Goal: Information Seeking & Learning: Learn about a topic

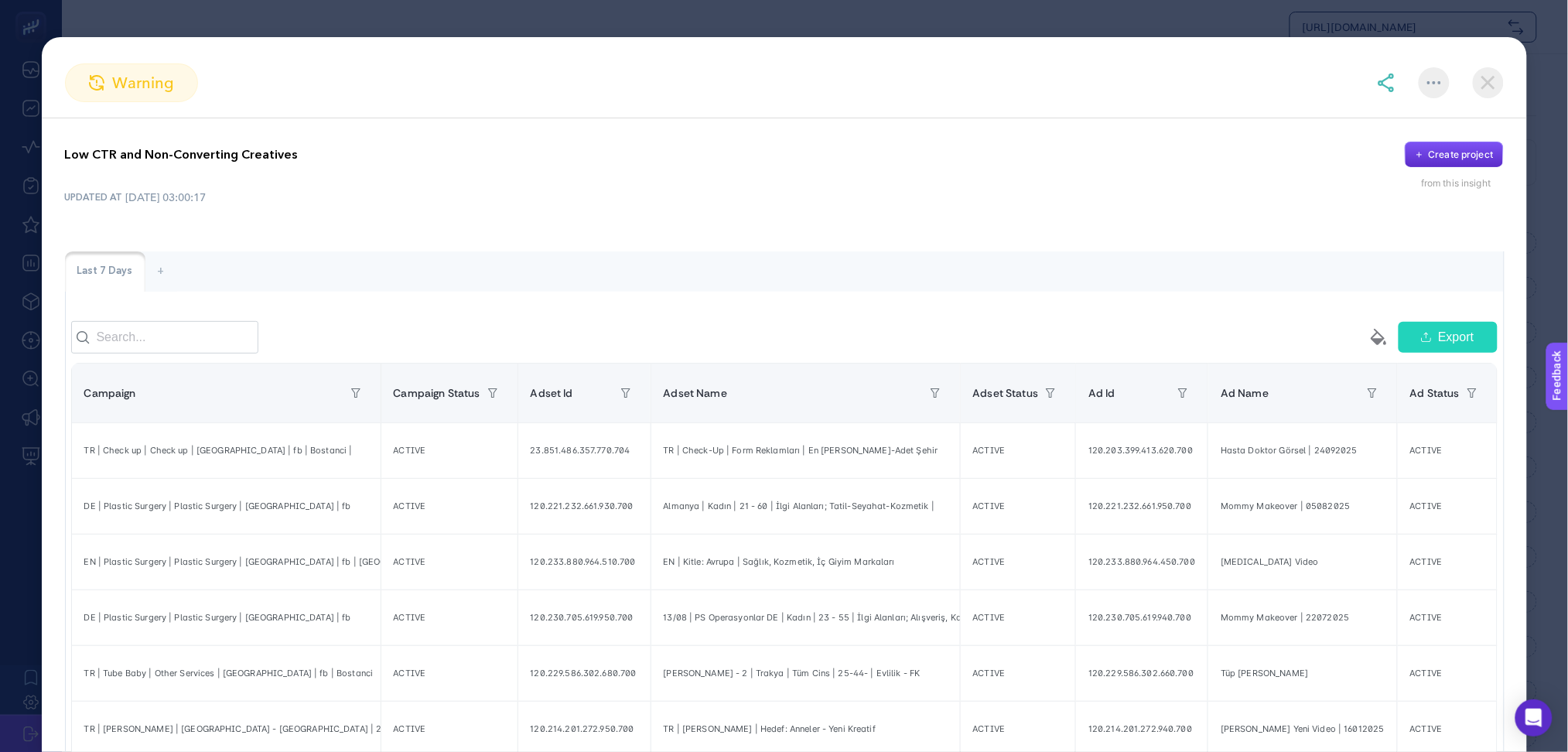
scroll to position [10, 80]
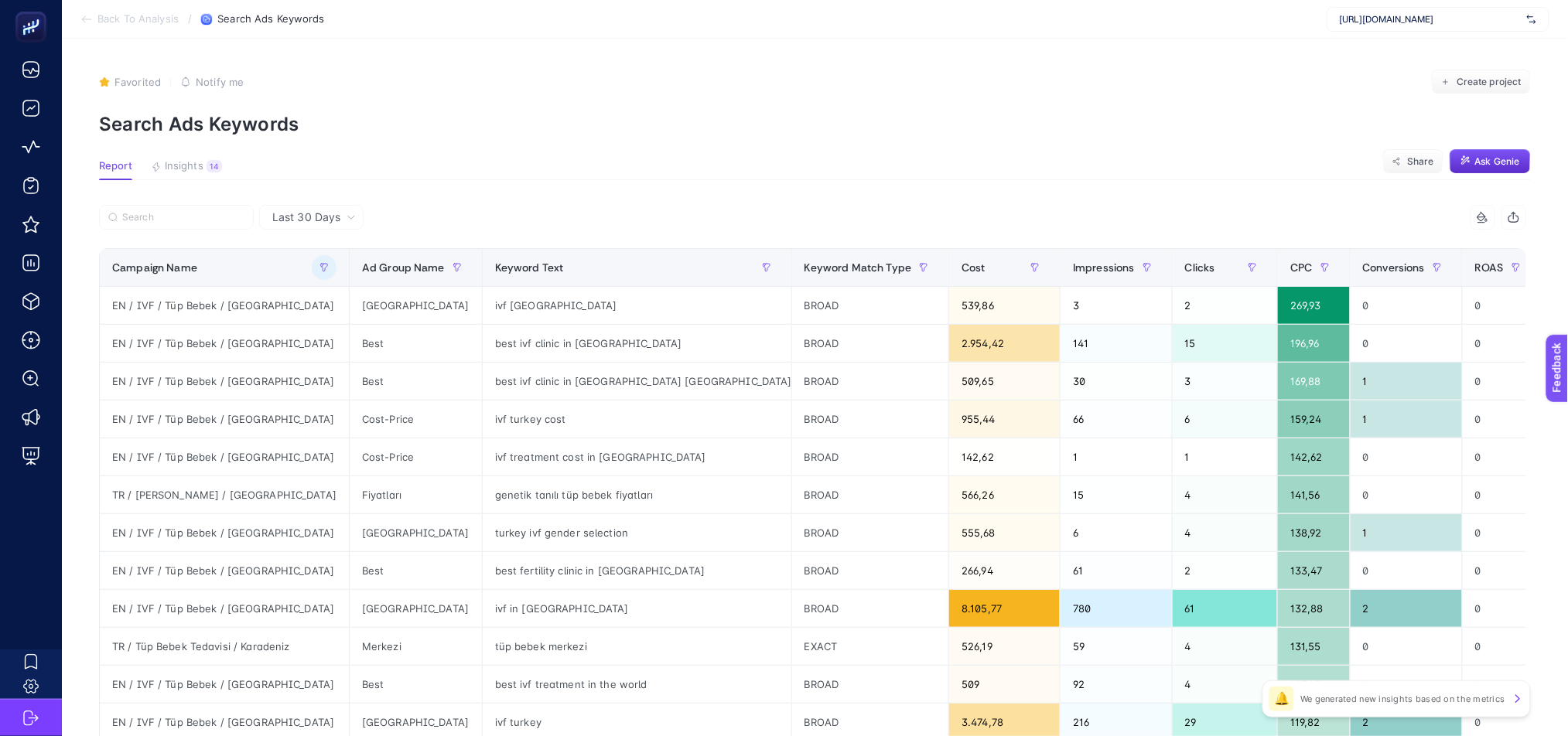
scroll to position [0, 10]
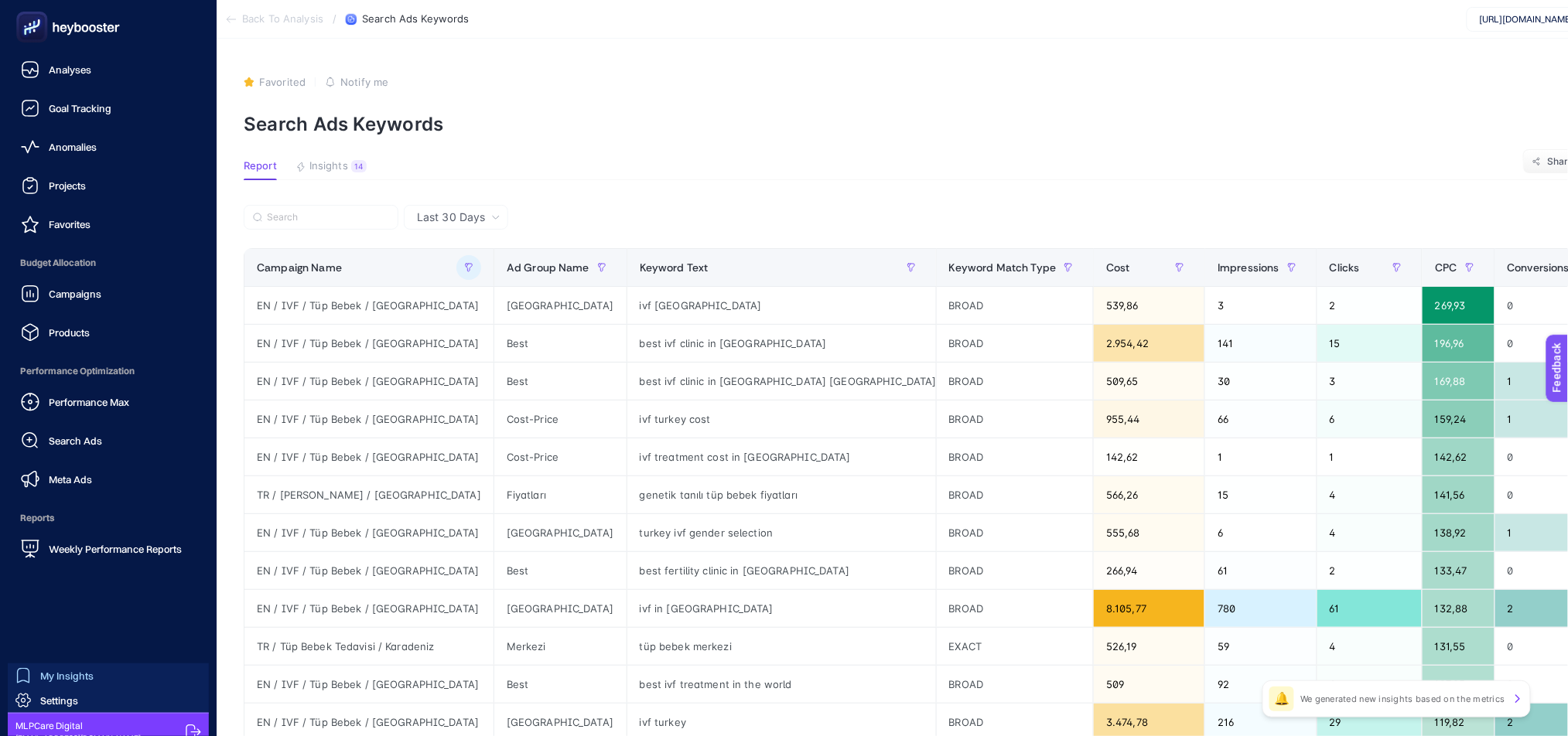
click at [122, 678] on link "My Insights" at bounding box center [108, 676] width 201 height 25
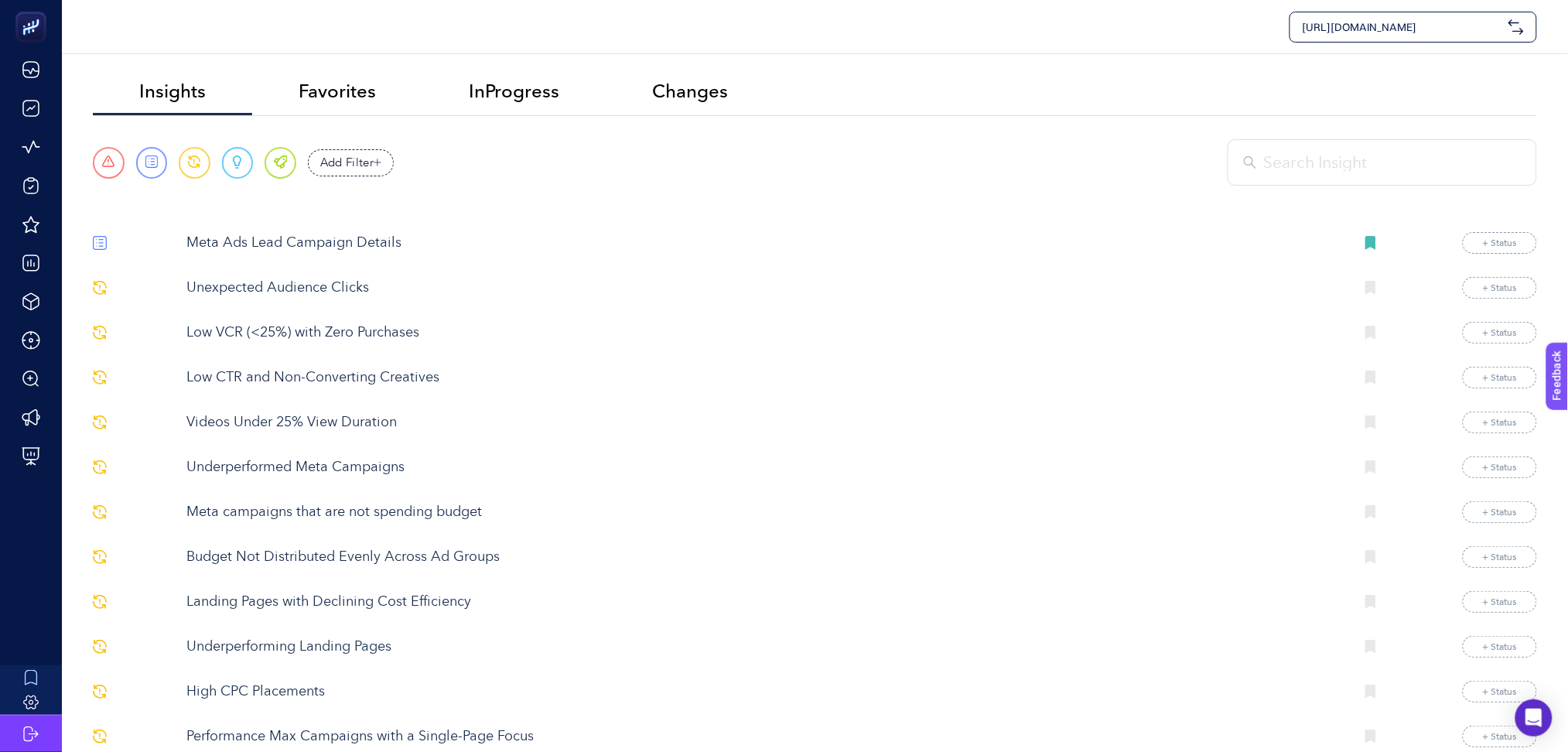
click at [329, 652] on p "Underperforming Landing Pages" at bounding box center [765, 647] width 1156 height 21
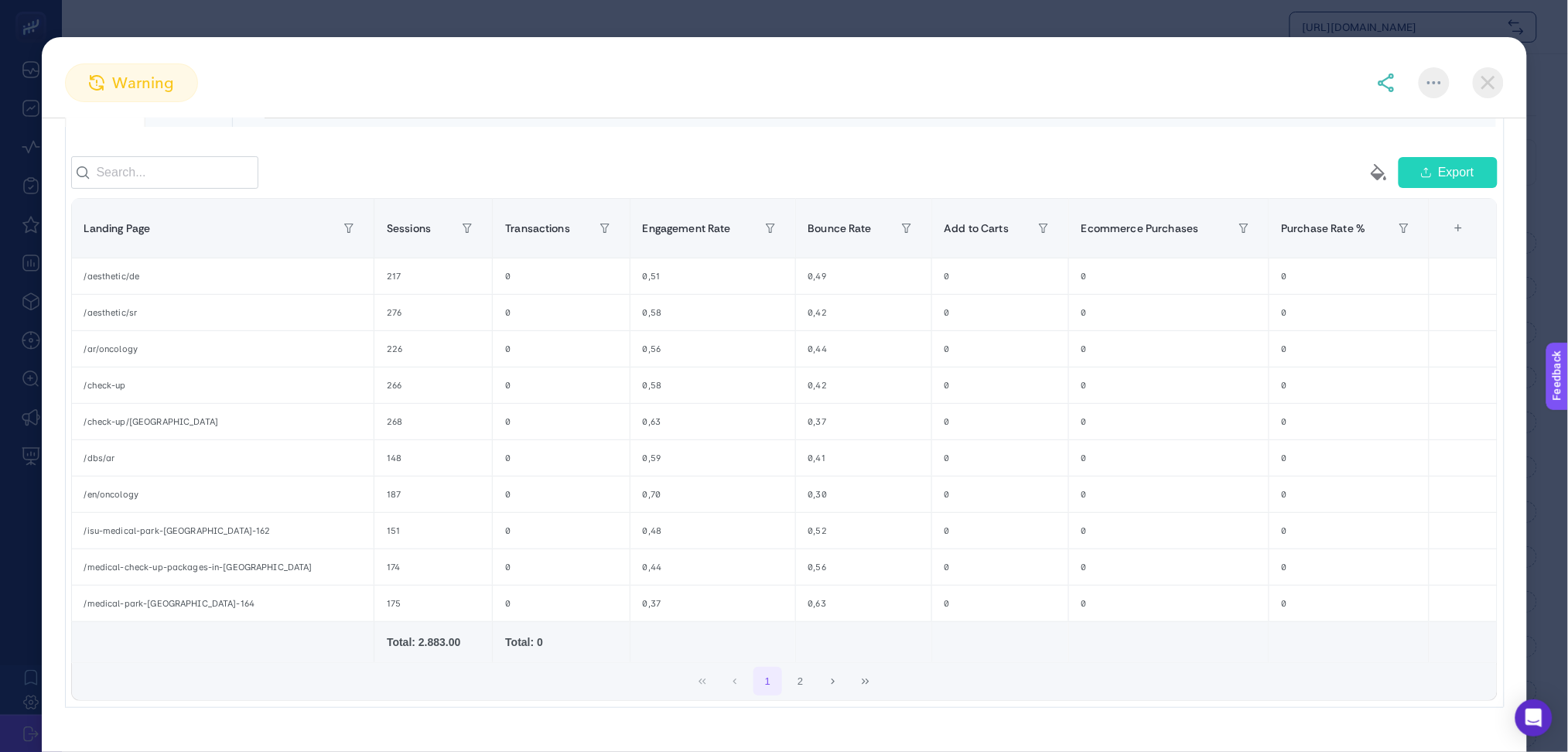
scroll to position [200, 0]
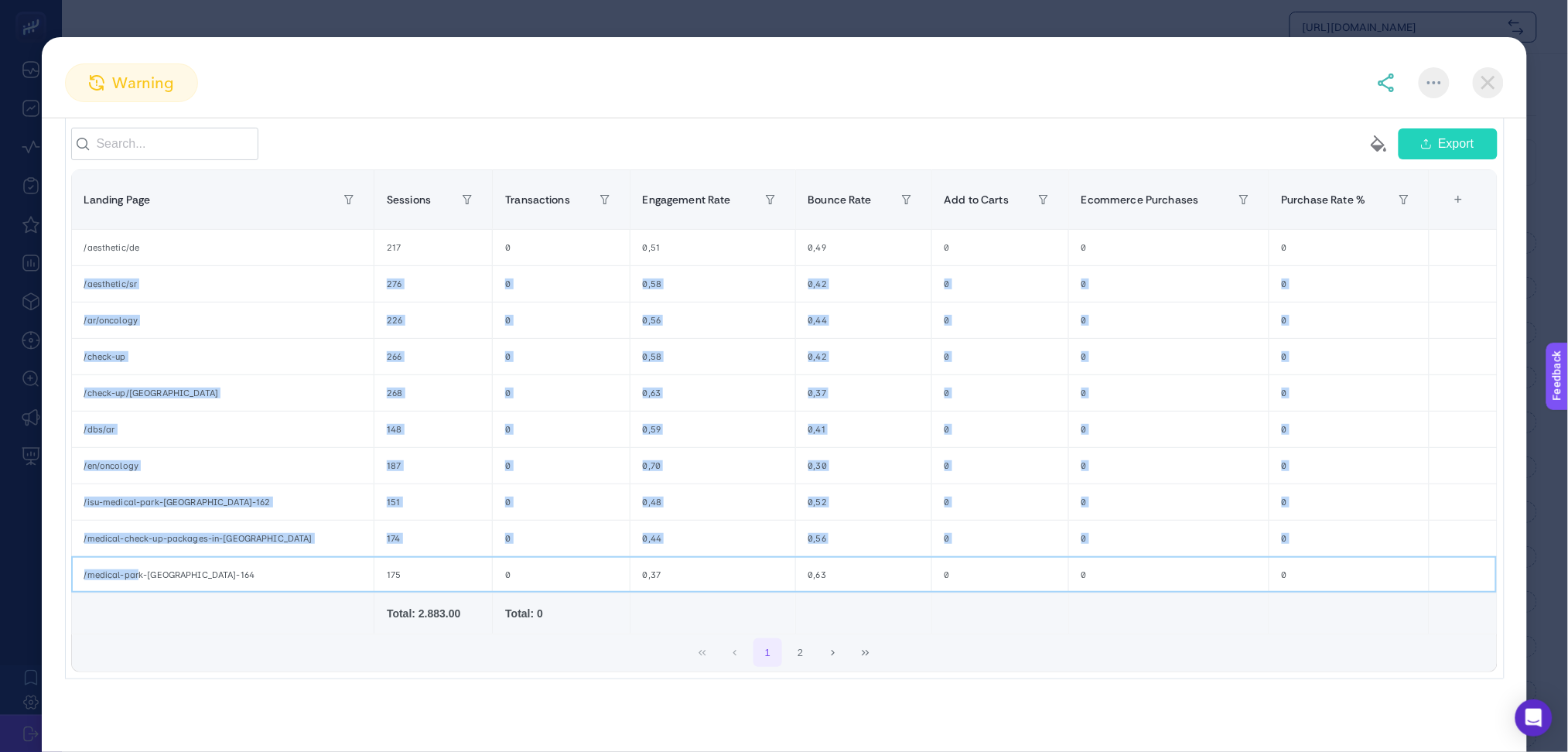
drag, startPoint x: 140, startPoint y: 584, endPoint x: 85, endPoint y: 276, distance: 312.9
click at [85, 276] on tbody "/aesthetic/de 217 0 0,51 0,49 0 0 0 /aesthetic/sr 276 0 0,58 0,42 0 0 0 /ar/onc…" at bounding box center [784, 411] width 1426 height 364
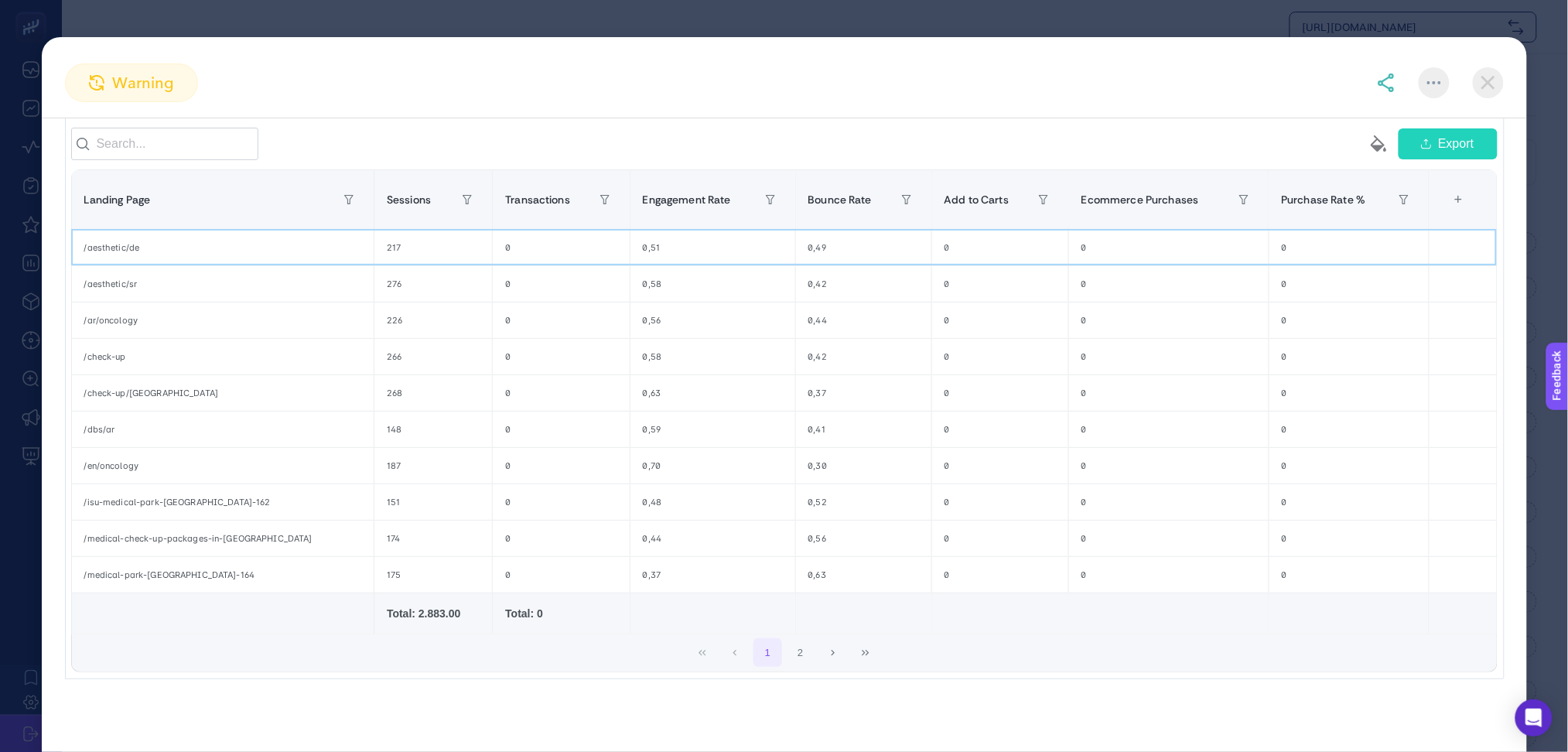
click at [109, 251] on div "/aesthetic/de" at bounding box center [223, 247] width 302 height 35
click at [159, 551] on div "/medical-check-up-packages-in-turkey" at bounding box center [223, 538] width 302 height 35
click at [1446, 212] on div "+" at bounding box center [1459, 199] width 30 height 34
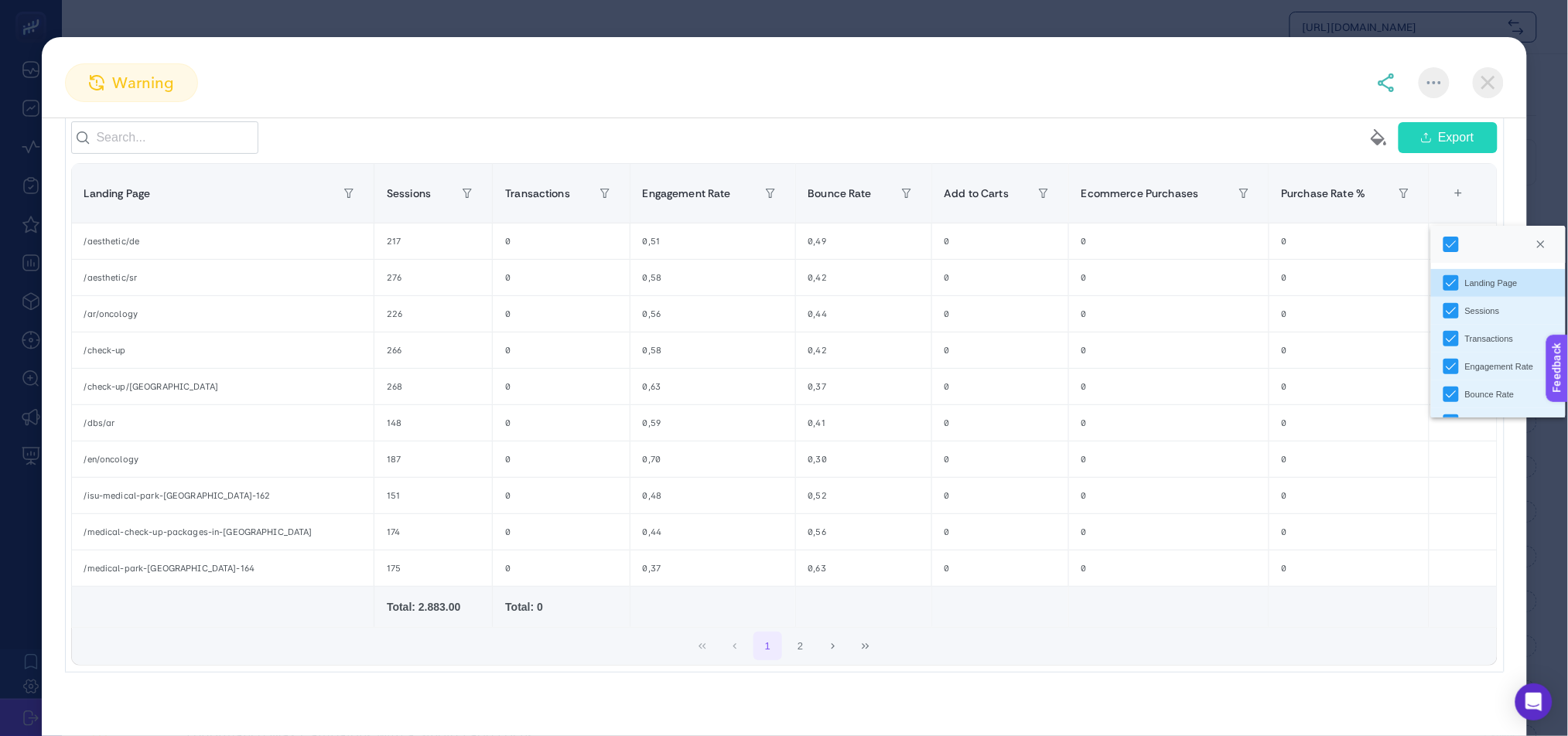
scroll to position [80, 0]
click at [802, 654] on button "2" at bounding box center [801, 646] width 30 height 30
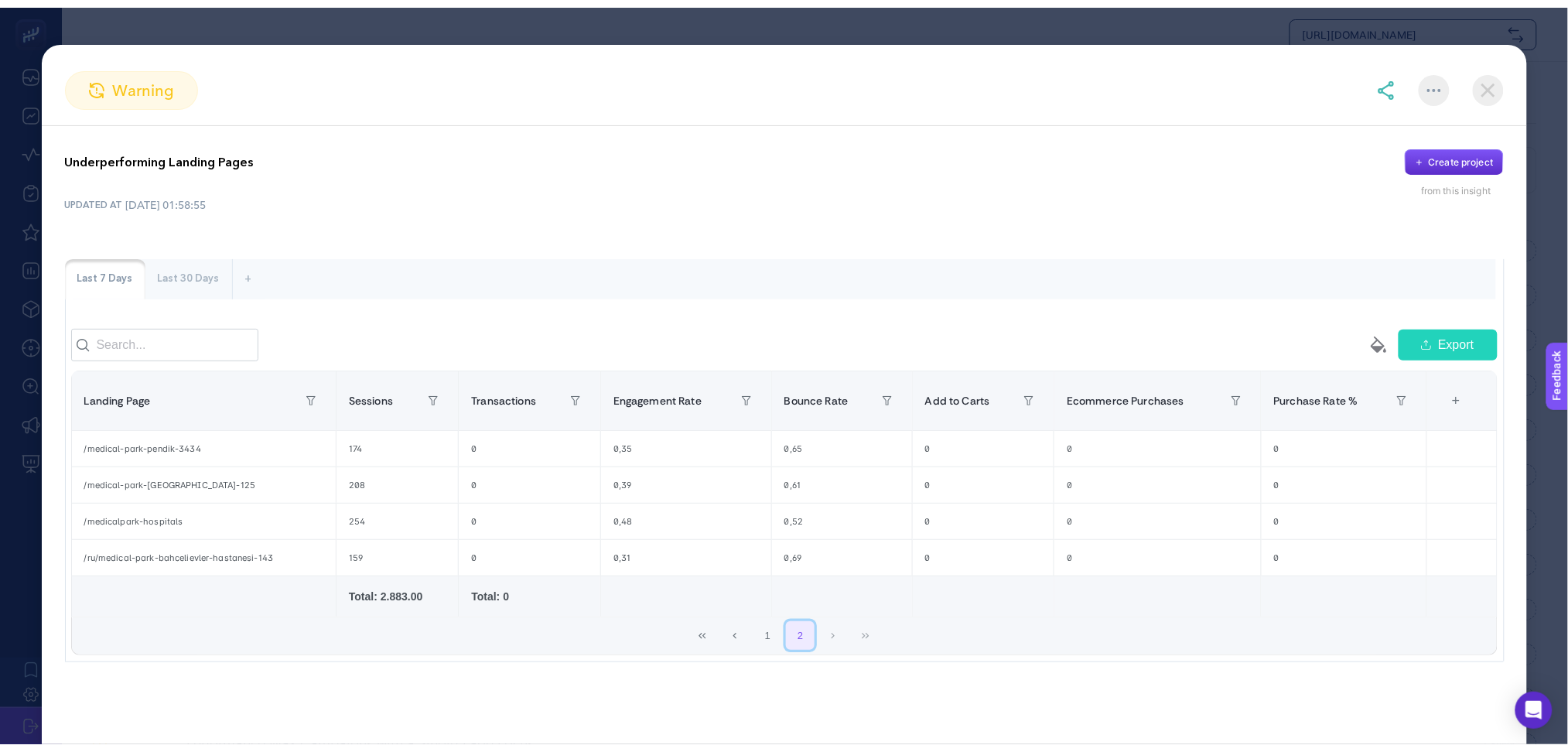
scroll to position [0, 0]
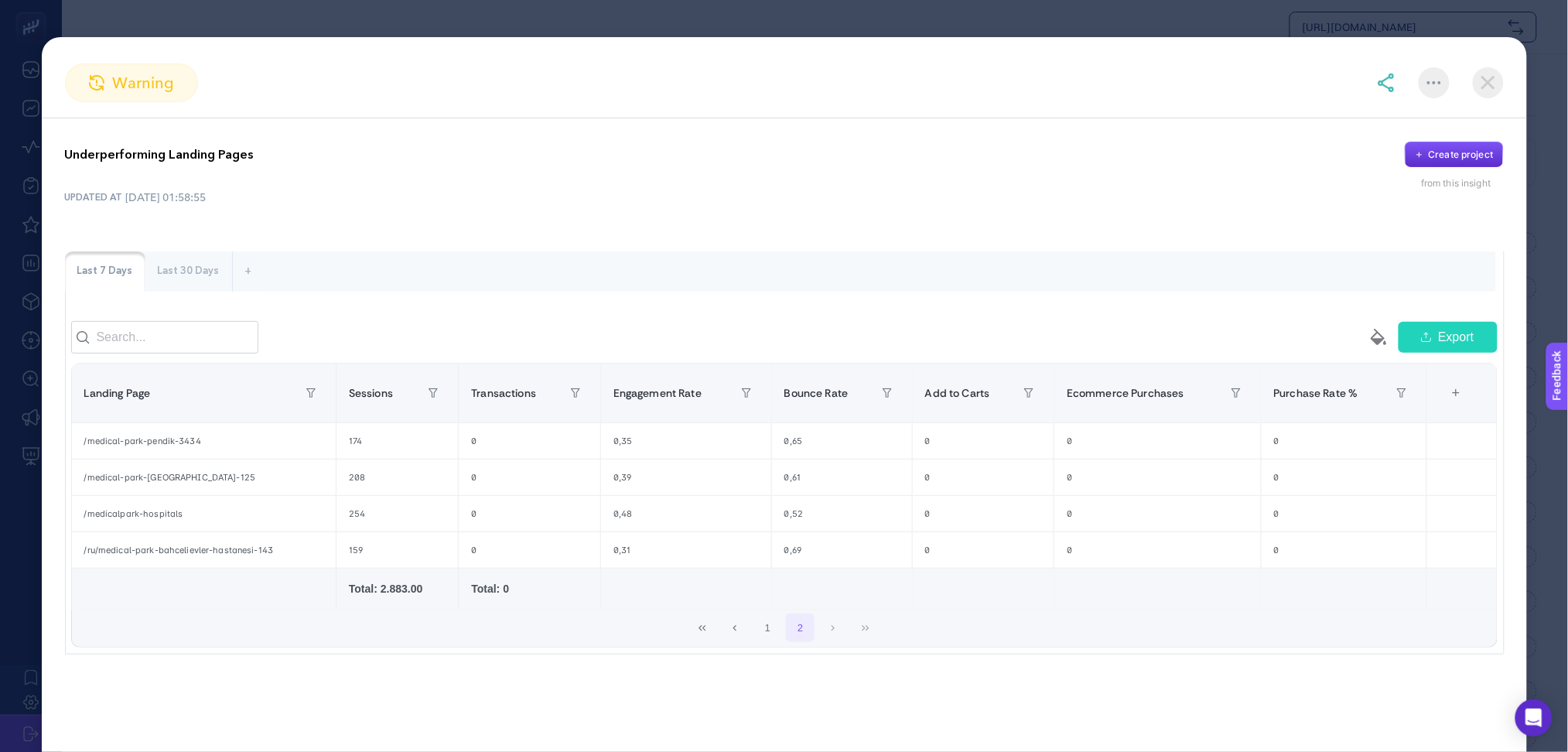
click at [174, 266] on div "Last 30 Days" at bounding box center [188, 271] width 86 height 40
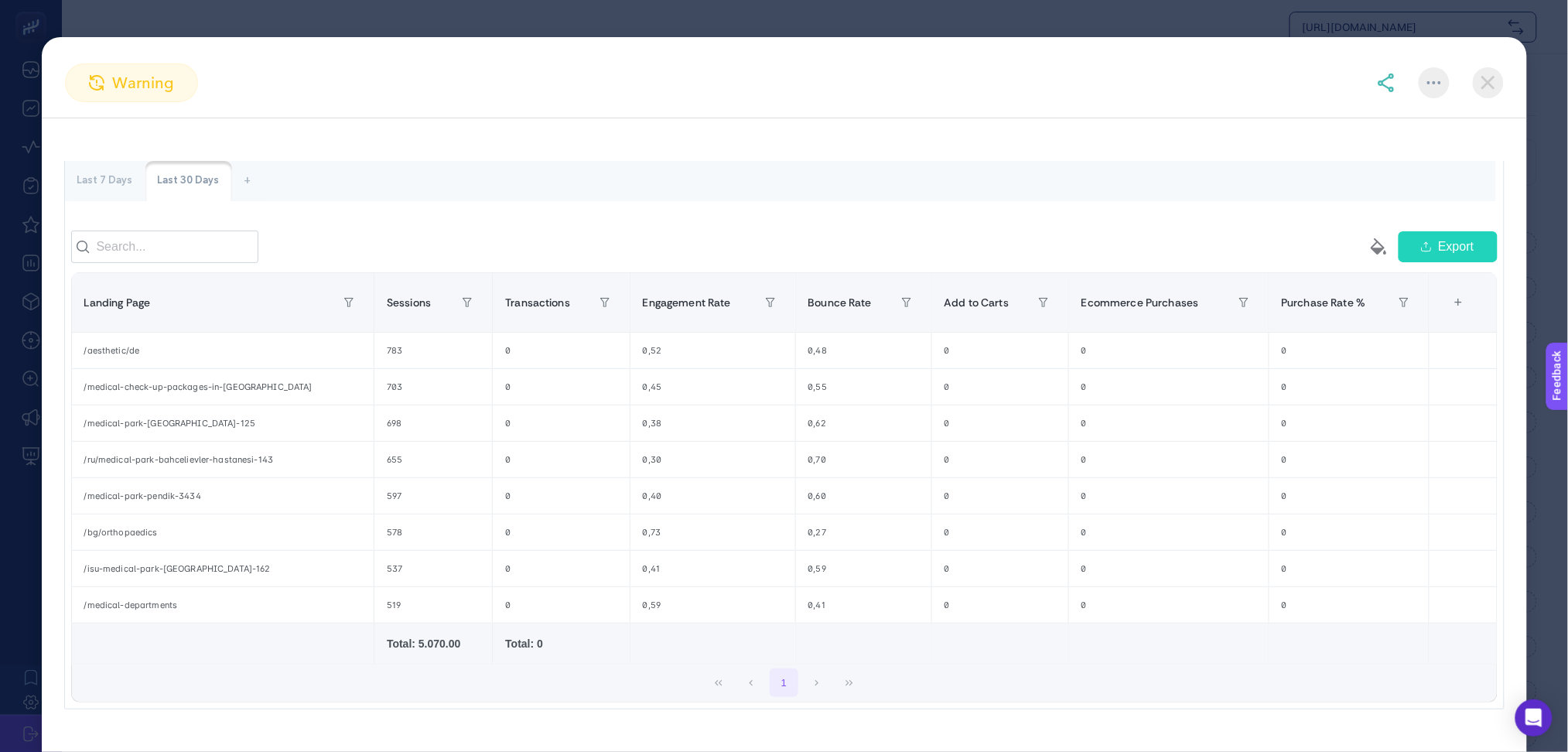
scroll to position [128, 0]
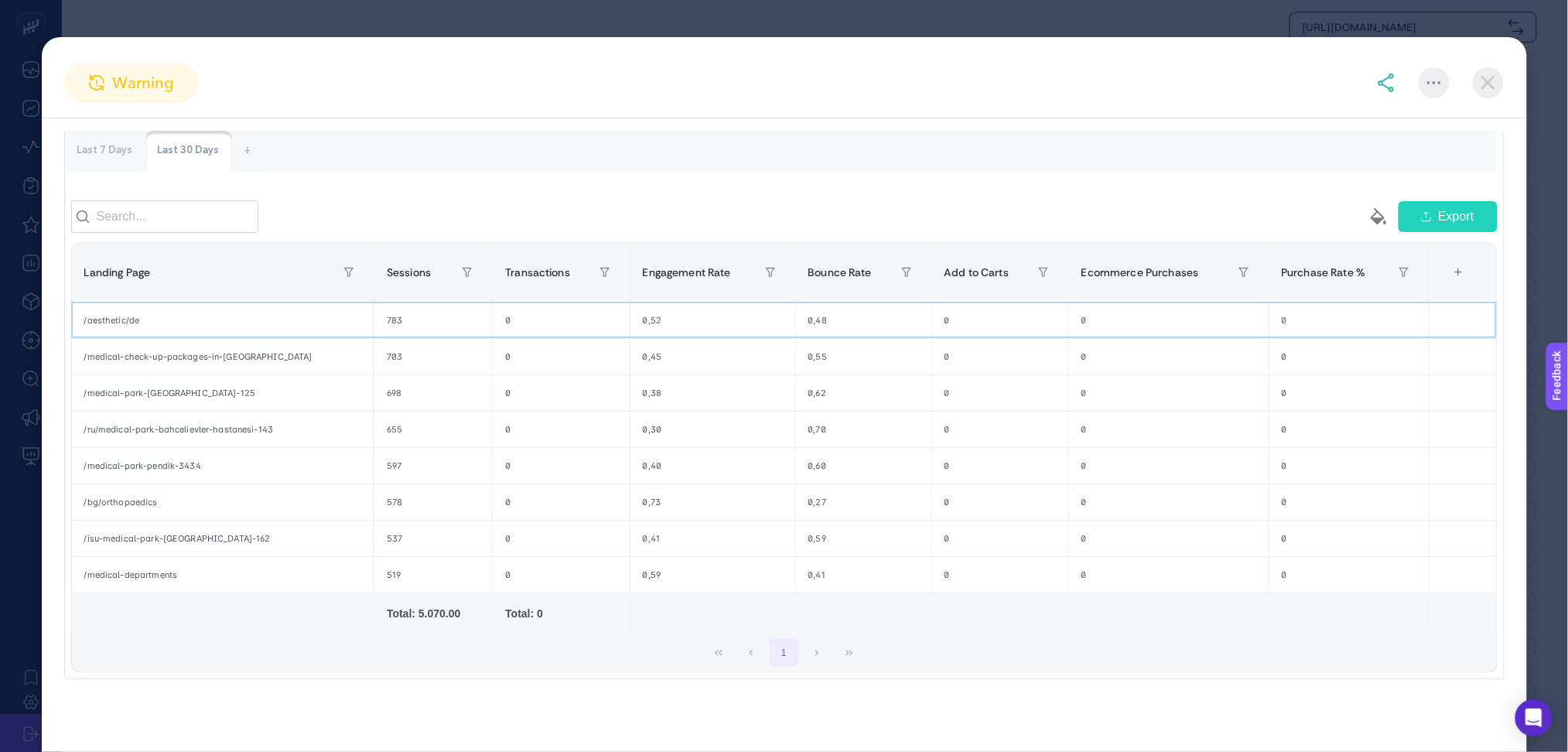
click at [103, 325] on div "/aesthetic/de" at bounding box center [223, 320] width 302 height 35
click at [207, 436] on div "/ru/medical-park-bahcelievler-hastanesi-143" at bounding box center [223, 429] width 302 height 35
click at [131, 502] on div "/bg/orthopaedics" at bounding box center [223, 502] width 302 height 35
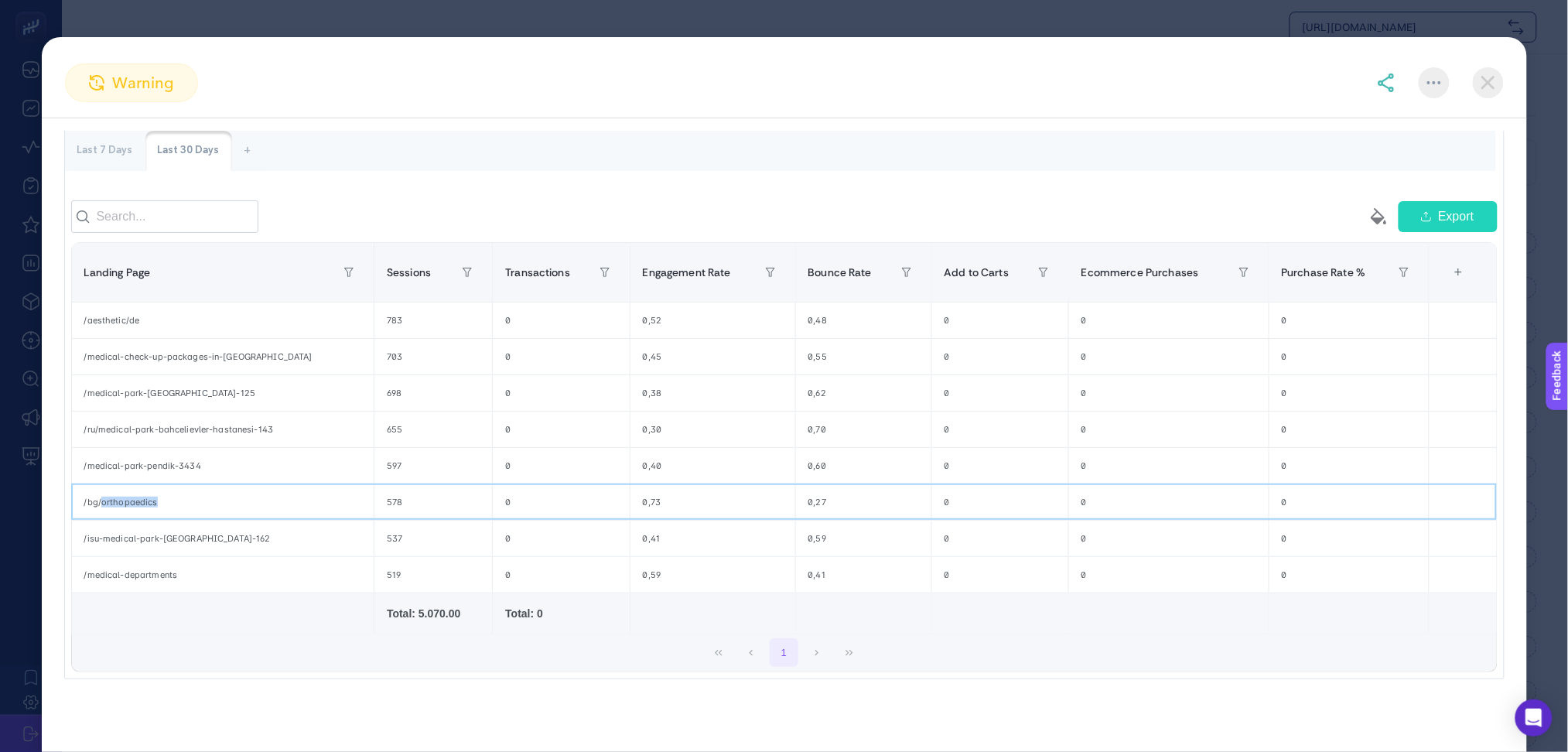
click at [131, 502] on div "/bg/orthopaedics" at bounding box center [223, 502] width 302 height 35
click at [232, 644] on div "1" at bounding box center [784, 653] width 1425 height 37
click at [113, 325] on div "/aesthetic/de" at bounding box center [223, 320] width 302 height 35
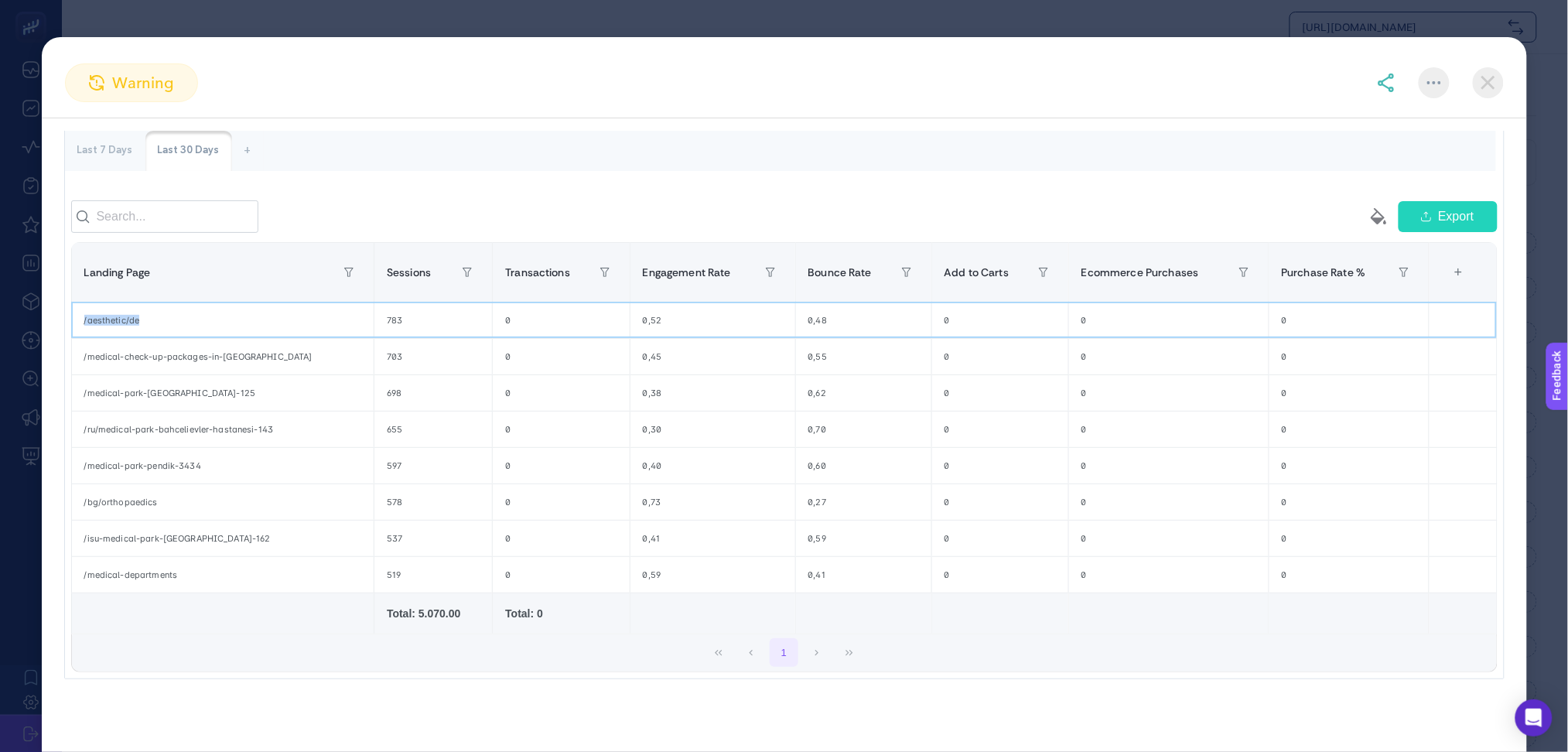
click at [113, 325] on div "/aesthetic/de" at bounding box center [223, 320] width 302 height 35
